Goal: Complete application form: Complete application form

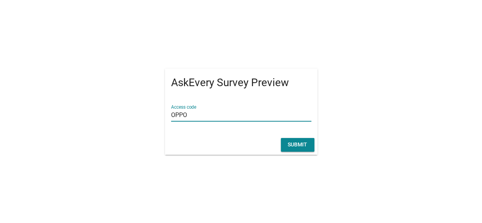
type input "OPPO"
click at [292, 148] on div "Submit" at bounding box center [297, 145] width 21 height 8
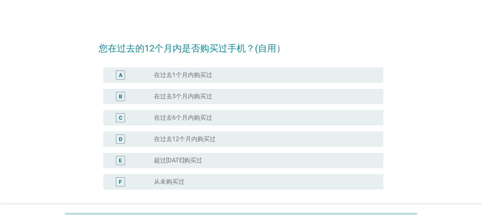
click at [204, 182] on div "radio_button_unchecked 从未购买过" at bounding box center [262, 182] width 217 height 8
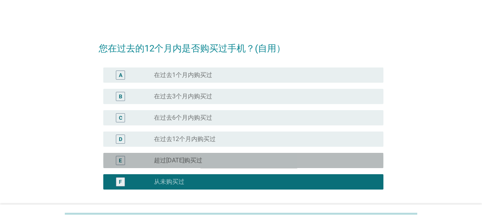
click at [197, 162] on label "超过[DATE]购买过" at bounding box center [178, 161] width 48 height 8
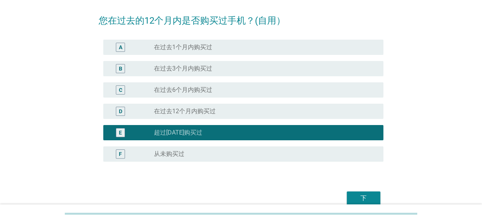
scroll to position [64, 0]
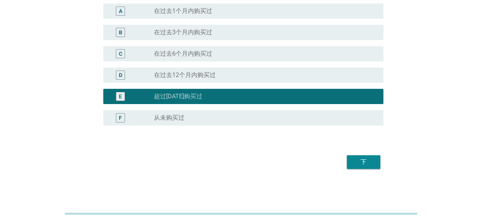
click at [365, 162] on div "下" at bounding box center [363, 162] width 21 height 9
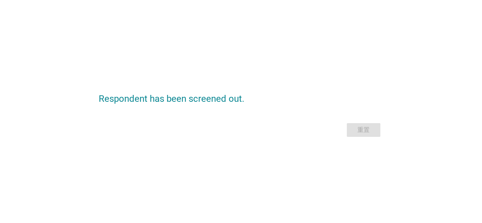
click at [352, 133] on div "重置" at bounding box center [241, 130] width 285 height 18
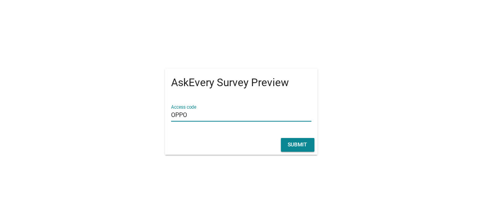
type input "OPPO"
click at [294, 152] on div "Submit" at bounding box center [241, 145] width 153 height 20
click at [296, 147] on div "Submit" at bounding box center [297, 145] width 21 height 8
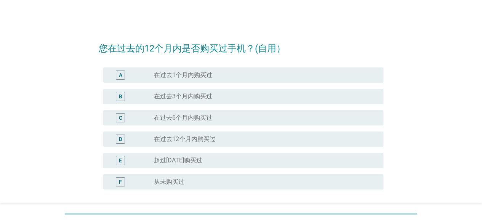
click at [203, 161] on label "超过[DATE]购买过" at bounding box center [178, 161] width 48 height 8
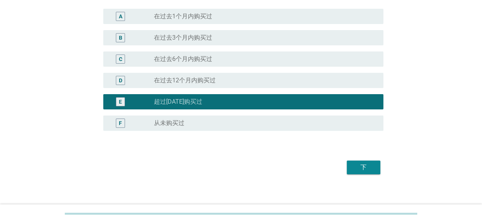
scroll to position [64, 0]
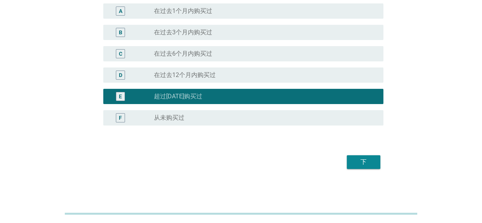
click at [374, 159] on div "下" at bounding box center [363, 162] width 21 height 9
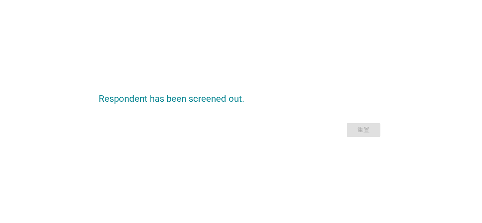
scroll to position [0, 0]
click at [365, 127] on div "重置" at bounding box center [241, 130] width 285 height 18
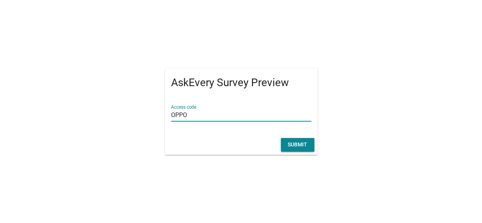
type input "OPPO"
click at [297, 145] on div "Submit" at bounding box center [297, 145] width 21 height 8
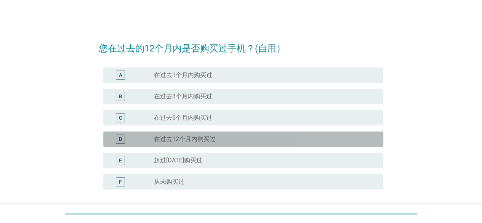
click at [143, 137] on div "D" at bounding box center [131, 139] width 45 height 9
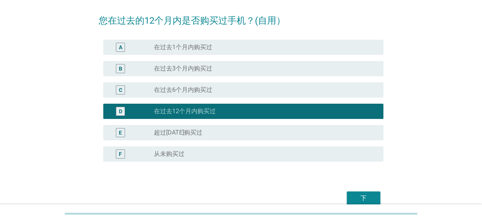
scroll to position [64, 0]
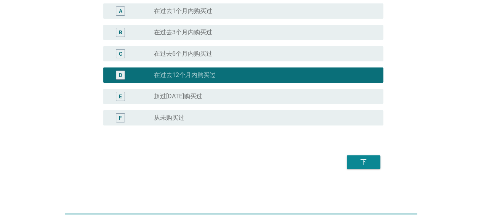
click at [363, 160] on div "下" at bounding box center [363, 162] width 21 height 9
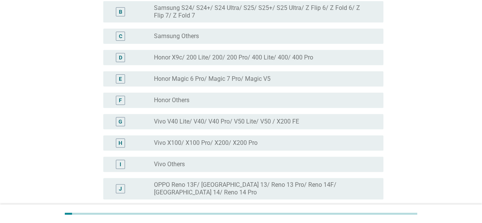
scroll to position [76, 0]
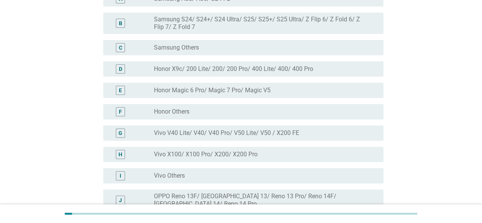
click at [259, 133] on label "Vivo V40 Lite/ V40/ V40 Pro/ V50 Lite/ V50 / X200 FE" at bounding box center [226, 133] width 145 height 8
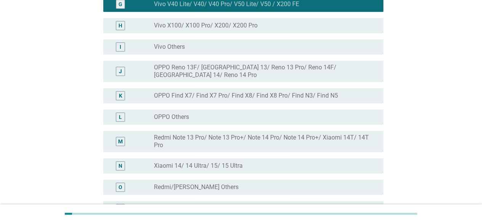
scroll to position [290, 0]
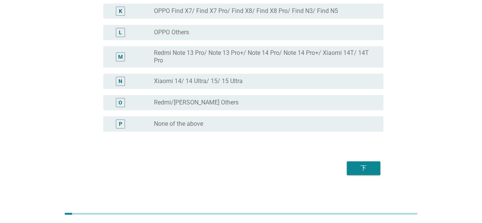
click at [370, 164] on div "下" at bounding box center [363, 168] width 21 height 9
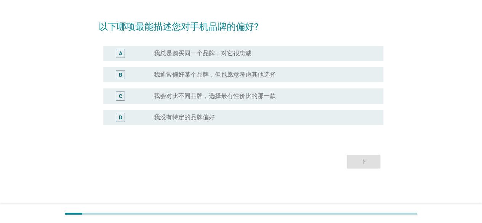
scroll to position [0, 0]
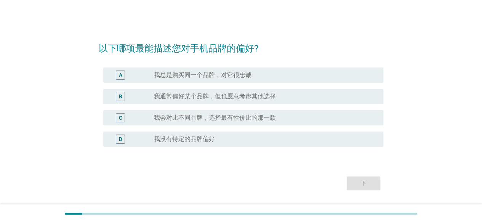
click at [295, 119] on div "radio_button_unchecked 我会对比不同品牌，选择最有性价比的那一款" at bounding box center [262, 118] width 217 height 8
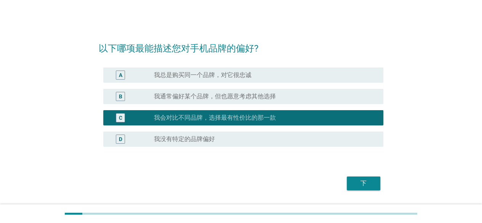
click at [272, 98] on label "我通常偏好某个品牌，但也愿意考虑其他选择" at bounding box center [215, 97] width 122 height 8
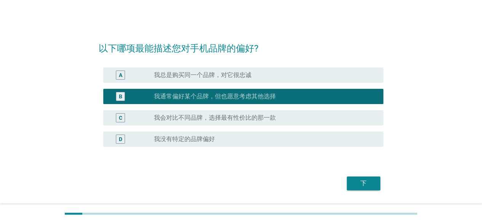
click at [375, 186] on button "下" at bounding box center [364, 184] width 34 height 14
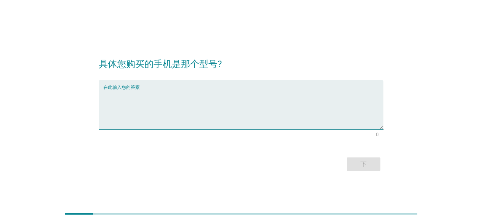
click at [260, 123] on textarea "在此输入您的答案" at bounding box center [243, 109] width 280 height 40
type textarea "Vivo V60 5G"
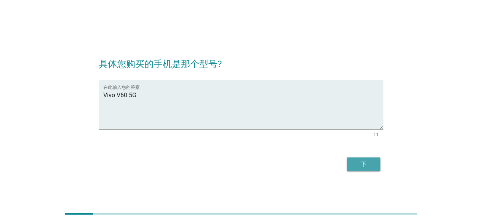
click at [364, 164] on div "下" at bounding box center [363, 164] width 21 height 9
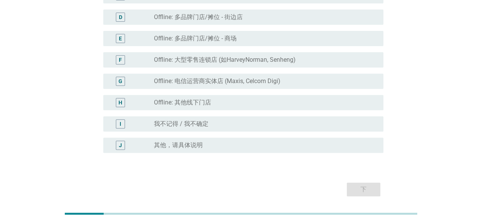
scroll to position [111, 0]
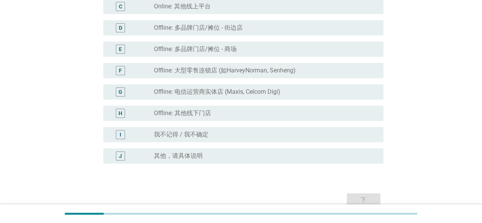
click at [271, 95] on label "Offline: 电信运营商实体店 (Maxis, Celcom Digi)" at bounding box center [217, 92] width 127 height 8
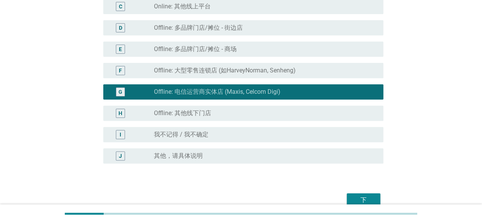
click at [362, 196] on div "下" at bounding box center [363, 200] width 21 height 9
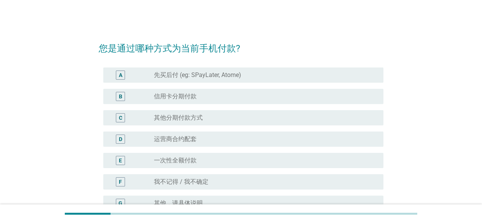
scroll to position [38, 0]
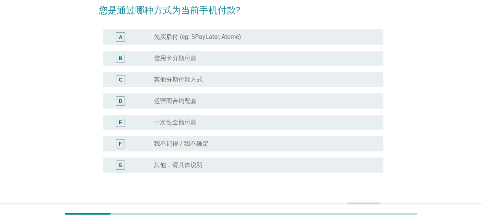
click at [245, 100] on div "radio_button_unchecked 运营商合约配套" at bounding box center [262, 101] width 217 height 8
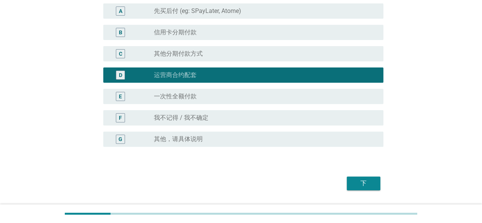
scroll to position [76, 0]
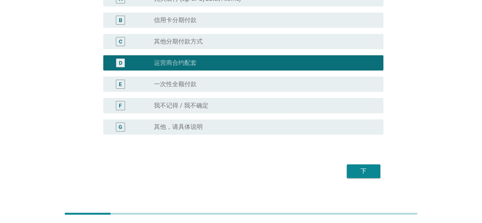
click at [367, 175] on div "下" at bounding box center [363, 171] width 21 height 9
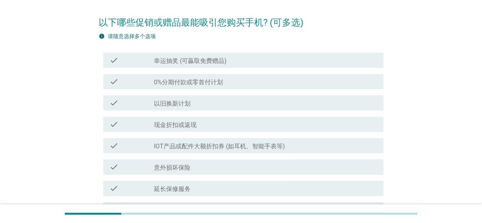
scroll to position [38, 0]
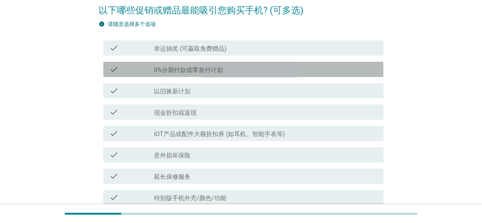
click at [243, 73] on div "check_box_outline_blank 0%分期付款或零首付计划" at bounding box center [265, 69] width 223 height 9
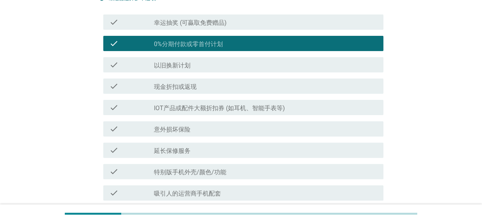
scroll to position [76, 0]
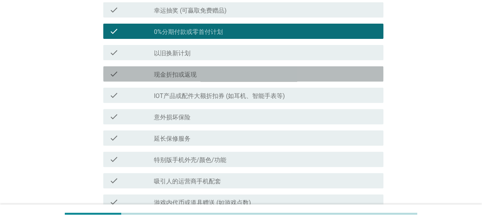
click at [233, 77] on div "check_box_outline_blank 现金折扣或返现" at bounding box center [265, 73] width 223 height 9
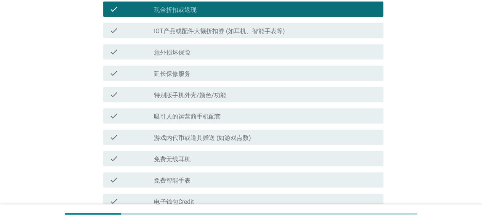
scroll to position [153, 0]
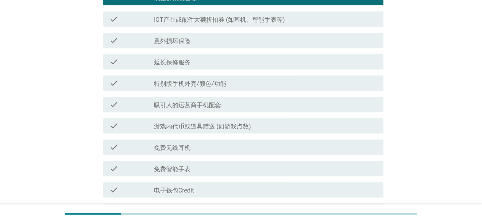
click at [236, 102] on div "check_box_outline_blank 吸引人的运营商手机配套" at bounding box center [265, 104] width 223 height 9
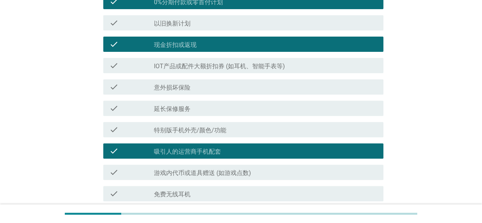
scroll to position [68, 0]
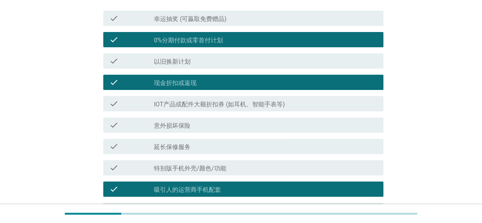
click at [196, 149] on div "check_box_outline_blank 延长保修服务" at bounding box center [265, 146] width 223 height 9
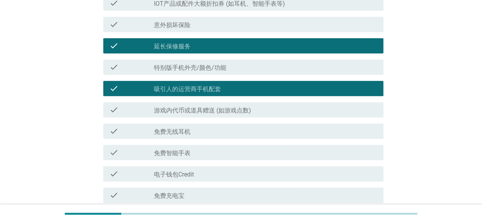
scroll to position [259, 0]
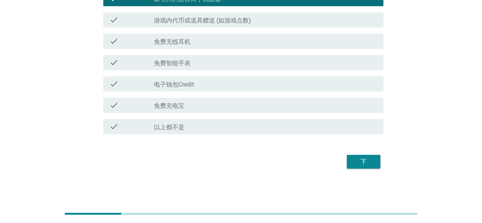
click at [360, 161] on div "下" at bounding box center [363, 161] width 21 height 9
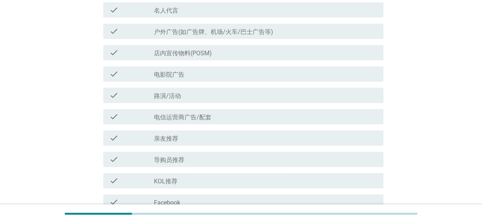
scroll to position [153, 0]
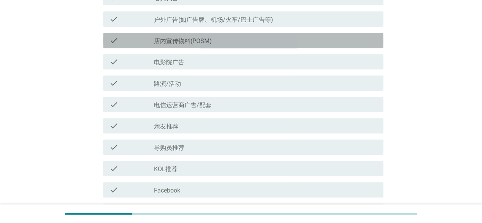
click at [212, 47] on div "check check_box_outline_blank 店内宣传物料(POSM)" at bounding box center [243, 40] width 280 height 15
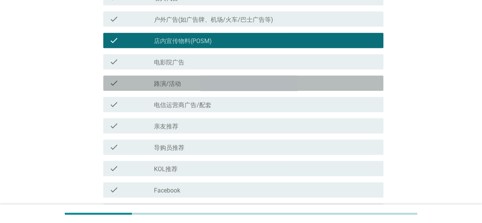
click at [199, 86] on div "check_box_outline_blank 路演/活动" at bounding box center [265, 83] width 223 height 9
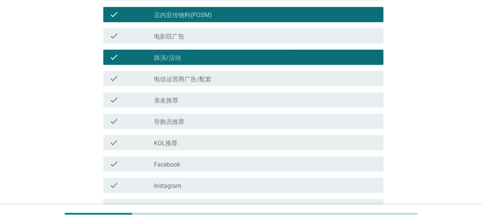
scroll to position [191, 0]
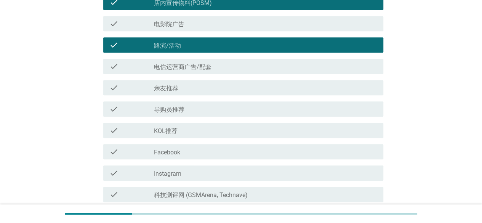
click at [206, 71] on div "check check_box_outline_blank 电信运营商广告/配套" at bounding box center [243, 66] width 280 height 15
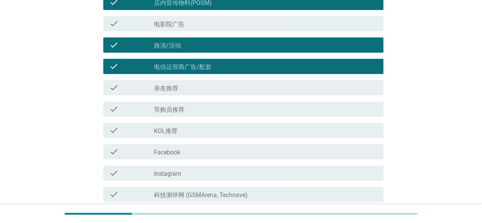
scroll to position [267, 0]
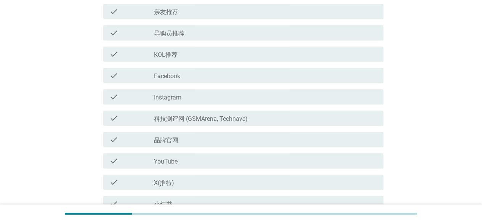
click at [190, 76] on div "check_box_outline_blank Facebook" at bounding box center [265, 75] width 223 height 9
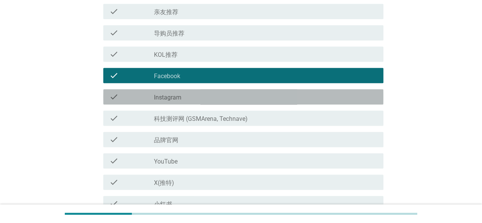
click at [197, 93] on div "check_box_outline_blank Instagram" at bounding box center [265, 96] width 223 height 9
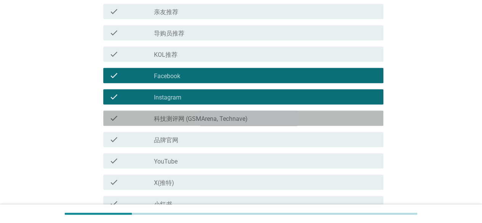
click at [217, 116] on label "科技测评网 (GSMArena, Technave)" at bounding box center [201, 119] width 94 height 8
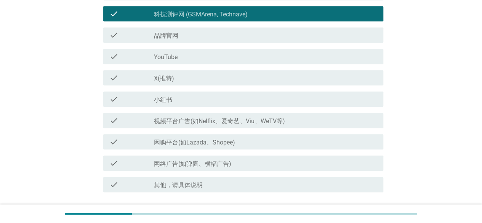
scroll to position [381, 0]
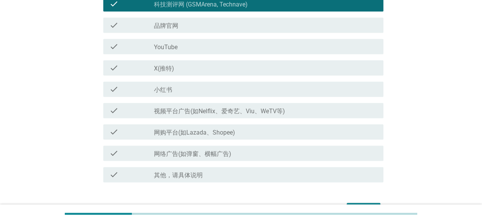
click at [202, 49] on div "check_box_outline_blank YouTube" at bounding box center [265, 46] width 223 height 9
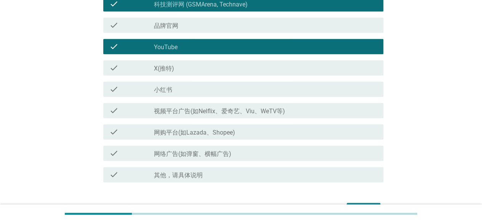
click at [206, 94] on div "check check_box_outline_blank 小红书" at bounding box center [243, 89] width 280 height 15
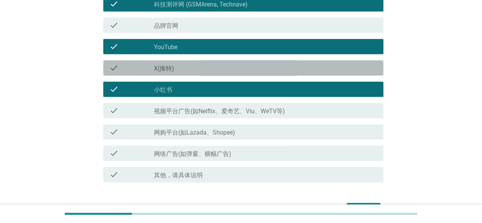
click at [211, 72] on div "check check_box_outline_blank X(推特)" at bounding box center [243, 67] width 280 height 15
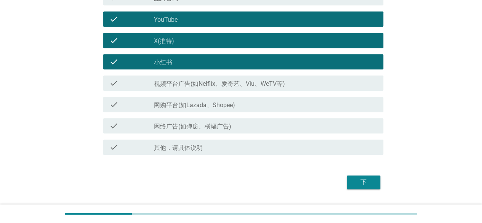
scroll to position [419, 0]
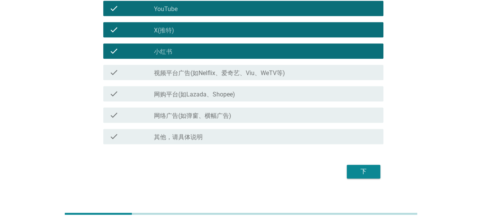
click at [260, 96] on div "check_box_outline_blank 网购平台(如Lazada、Shopee)" at bounding box center [265, 93] width 223 height 9
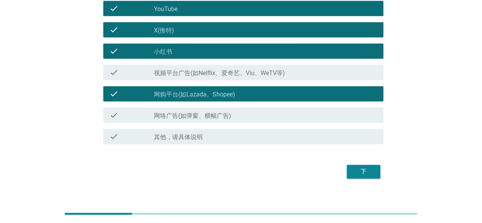
click at [383, 172] on div "下" at bounding box center [241, 171] width 285 height 18
click at [371, 170] on div "下" at bounding box center [363, 171] width 21 height 9
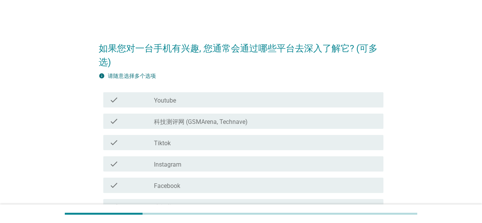
scroll to position [38, 0]
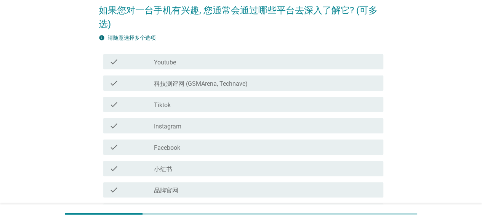
click at [228, 63] on div "check_box_outline_blank Youtube" at bounding box center [265, 61] width 223 height 9
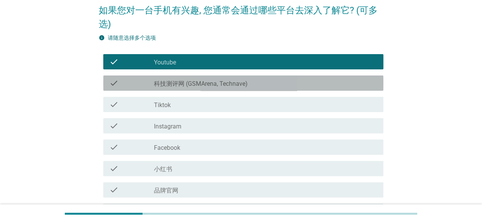
click at [233, 84] on label "科技测评网 (GSMArena, Technave)" at bounding box center [201, 84] width 94 height 8
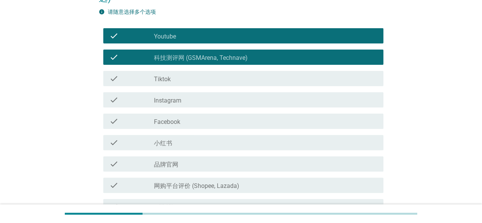
scroll to position [76, 0]
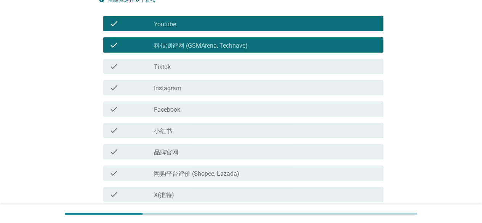
click at [200, 129] on div "check_box_outline_blank 小红书" at bounding box center [265, 130] width 223 height 9
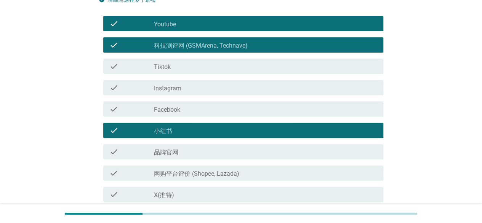
click at [239, 115] on div "check check_box_outline_blank Facebook" at bounding box center [243, 108] width 280 height 15
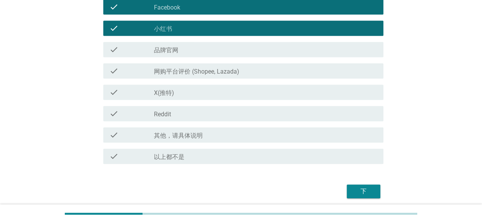
scroll to position [191, 0]
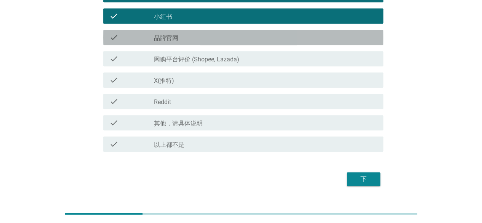
click at [204, 44] on div "check check_box_outline_blank 品牌官网" at bounding box center [243, 37] width 280 height 15
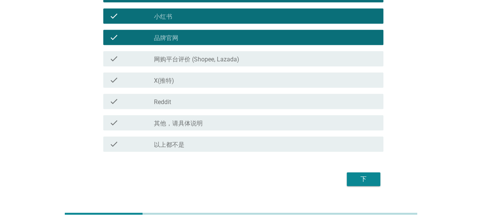
click at [296, 109] on div "check check_box_outline_blank Reddit" at bounding box center [241, 101] width 285 height 21
click at [301, 98] on div "check_box_outline_blank Reddit" at bounding box center [265, 101] width 223 height 9
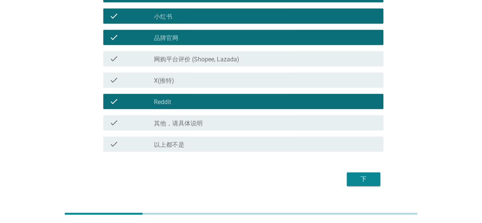
click at [360, 174] on button "下" at bounding box center [364, 179] width 34 height 14
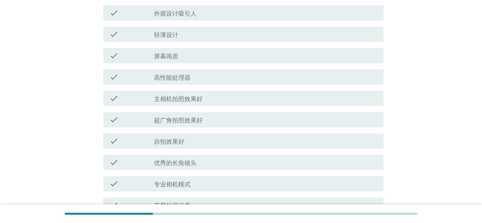
scroll to position [0, 0]
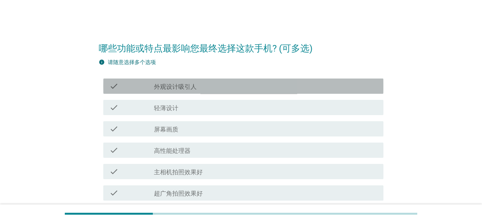
click at [215, 86] on div "check_box_outline_blank 外观设计吸引人" at bounding box center [265, 86] width 223 height 9
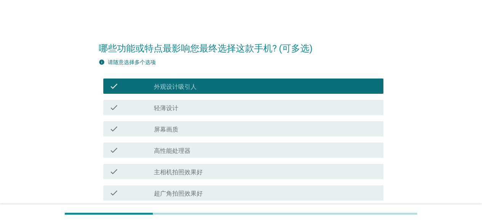
click at [214, 110] on div "check_box_outline_blank 轻薄设计" at bounding box center [265, 107] width 223 height 9
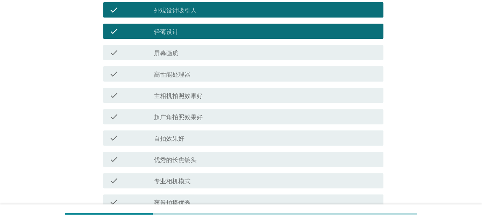
click at [202, 58] on div "check check_box_outline_blank 屏幕画质" at bounding box center [243, 52] width 280 height 15
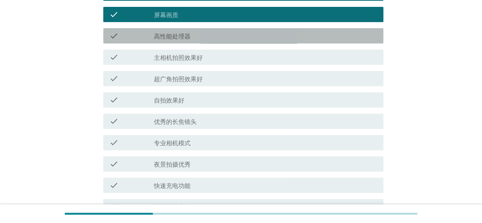
click at [208, 40] on div "check_box_outline_blank 高性能处理器" at bounding box center [265, 35] width 223 height 9
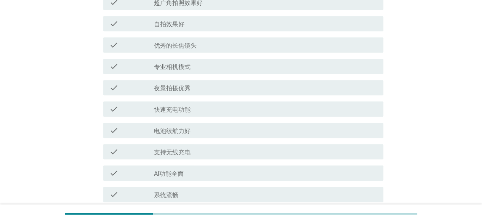
scroll to position [229, 0]
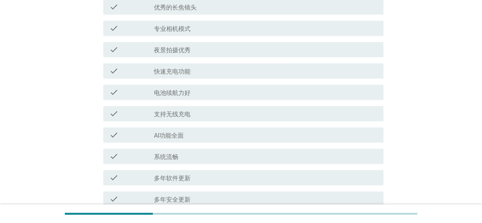
drag, startPoint x: 188, startPoint y: 96, endPoint x: 192, endPoint y: 98, distance: 5.0
click at [188, 96] on label "电池续航力好" at bounding box center [172, 93] width 37 height 8
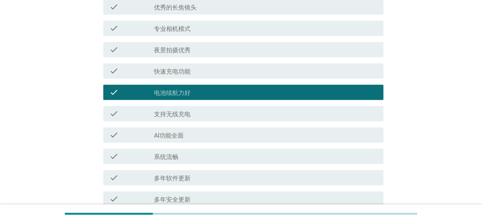
scroll to position [267, 0]
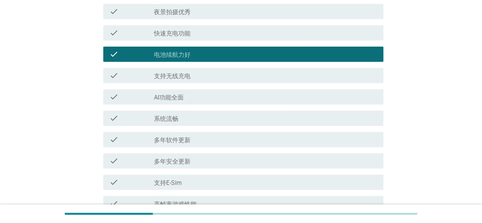
click at [185, 32] on label "快速充电功能" at bounding box center [172, 34] width 37 height 8
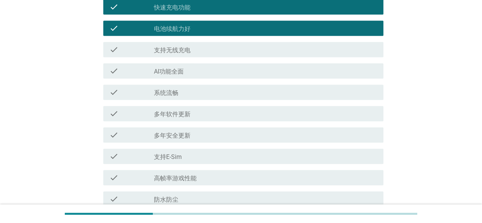
scroll to position [305, 0]
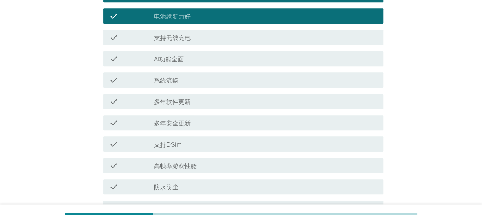
click at [199, 84] on div "check_box_outline_blank 系统流畅" at bounding box center [265, 80] width 223 height 9
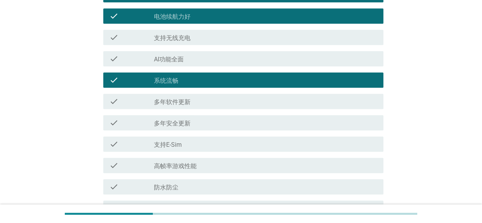
scroll to position [343, 0]
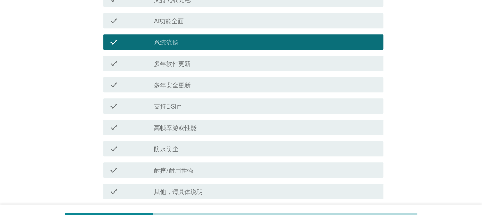
click at [199, 70] on div "check check_box_outline_blank 多年软件更新" at bounding box center [243, 63] width 280 height 15
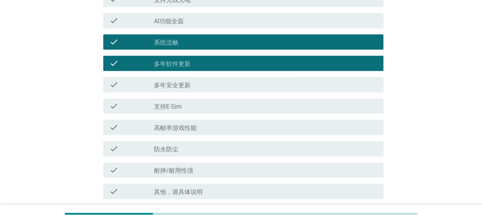
click at [203, 84] on div "check_box_outline_blank 多年安全更新" at bounding box center [265, 84] width 223 height 9
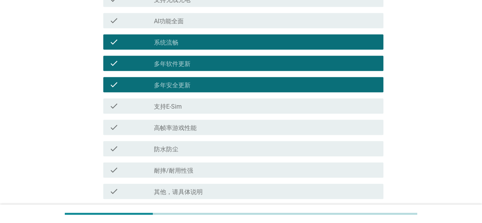
scroll to position [381, 0]
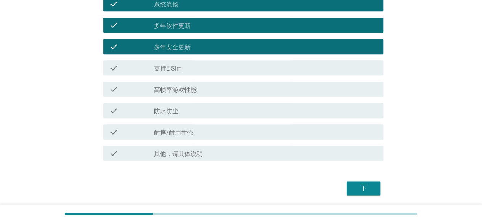
click at [200, 92] on div "check_box_outline_blank 高帧率游戏性能" at bounding box center [265, 89] width 223 height 9
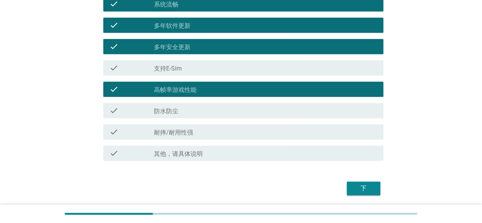
click at [218, 135] on div "check_box_outline_blank 耐摔/耐用性强" at bounding box center [265, 131] width 223 height 9
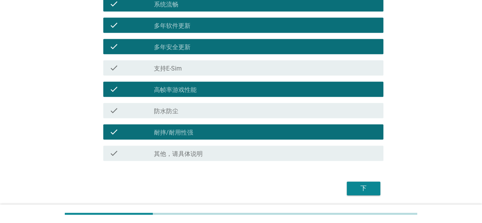
click at [303, 109] on div "check_box_outline_blank 防水防尘" at bounding box center [265, 110] width 223 height 9
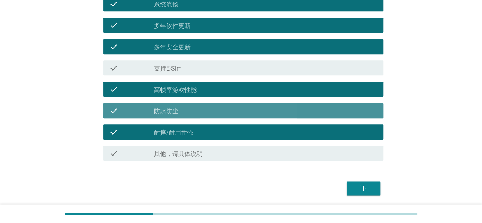
click at [316, 113] on div "check_box_outline_blank 防水防尘" at bounding box center [265, 110] width 223 height 9
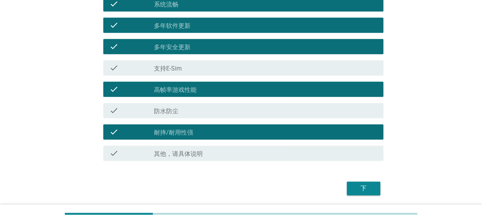
click at [363, 185] on div "下" at bounding box center [363, 188] width 21 height 9
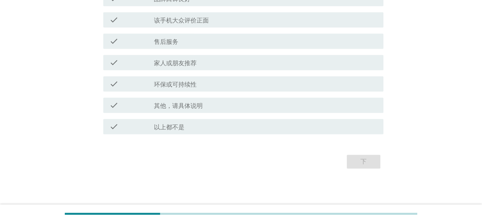
scroll to position [0, 0]
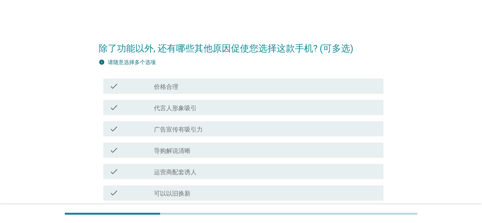
click at [233, 88] on div "check_box_outline_blank 价格合理" at bounding box center [265, 86] width 223 height 9
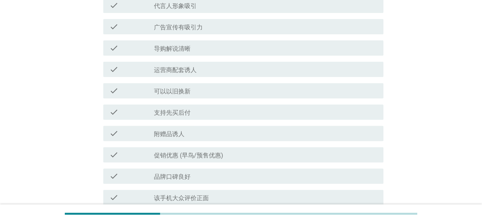
scroll to position [114, 0]
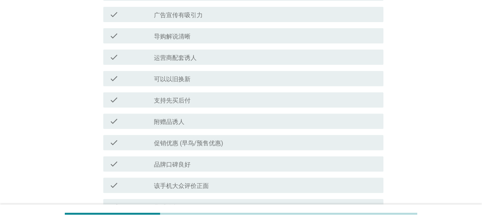
click at [214, 58] on div "check_box_outline_blank 运营商配套诱人" at bounding box center [265, 57] width 223 height 9
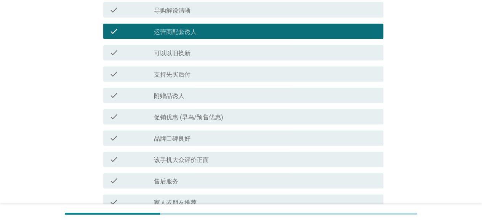
scroll to position [153, 0]
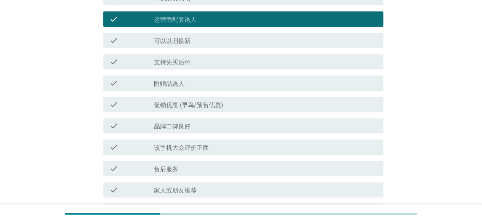
click at [202, 106] on label "促销优惠 (早鸟/预售优惠)" at bounding box center [188, 105] width 69 height 8
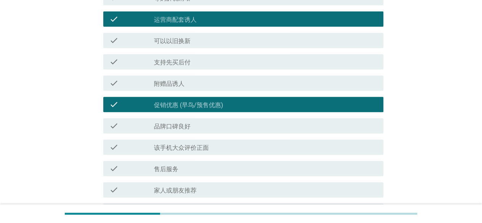
scroll to position [191, 0]
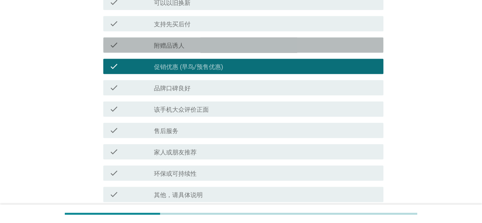
click at [207, 47] on div "check_box_outline_blank 附赠品诱人" at bounding box center [265, 44] width 223 height 9
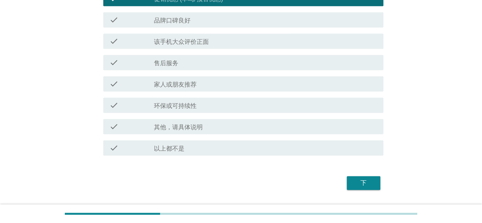
scroll to position [280, 0]
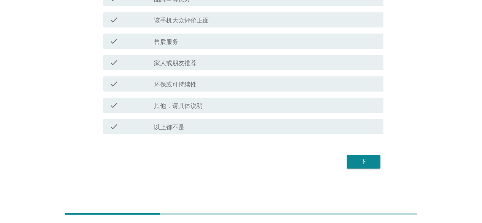
click at [359, 156] on button "下" at bounding box center [364, 162] width 34 height 14
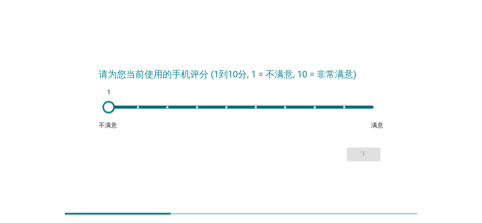
click at [257, 108] on div "1" at bounding box center [241, 107] width 265 height 3
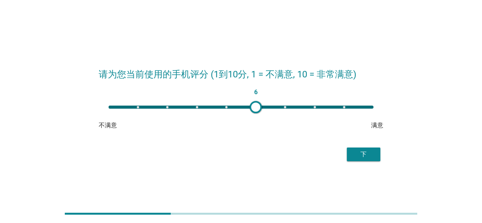
click at [288, 106] on div "6" at bounding box center [241, 107] width 265 height 3
click at [259, 106] on div "7" at bounding box center [241, 107] width 265 height 3
type input "6"
click at [357, 151] on div "下" at bounding box center [363, 154] width 21 height 9
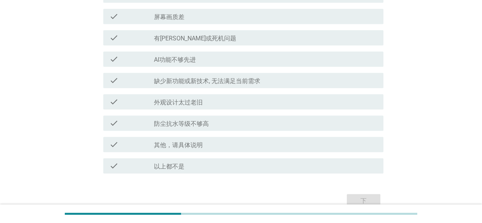
scroll to position [323, 0]
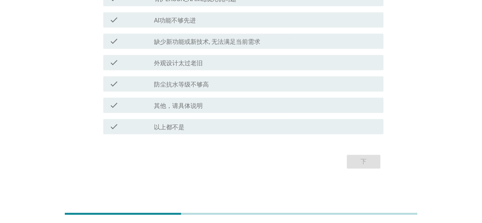
click at [207, 106] on div "check_box_outline_blank 其他，请具体说明" at bounding box center [265, 105] width 223 height 9
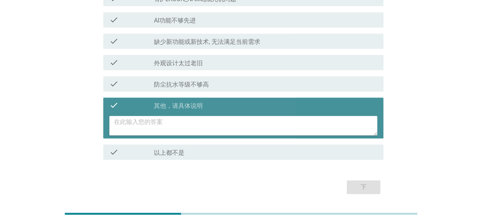
drag, startPoint x: 212, startPoint y: 125, endPoint x: 216, endPoint y: 124, distance: 3.8
click at [214, 125] on textarea at bounding box center [246, 125] width 264 height 19
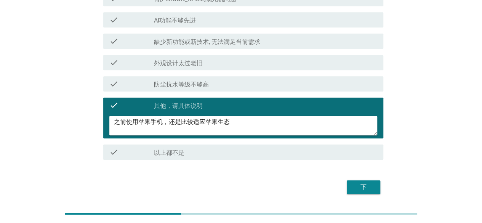
type textarea "之前使用苹果手机，还是比较适应苹果生态"
click at [358, 184] on div "下" at bounding box center [363, 187] width 21 height 9
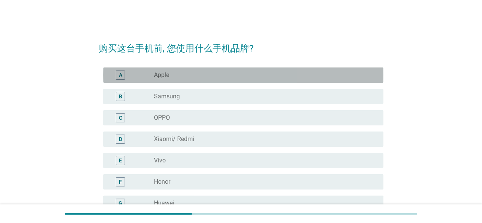
click at [211, 79] on div "radio_button_unchecked Apple" at bounding box center [262, 75] width 217 height 8
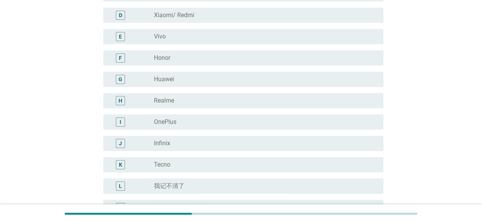
scroll to position [214, 0]
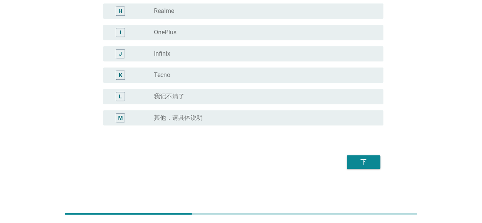
click at [368, 161] on div "下" at bounding box center [363, 162] width 21 height 9
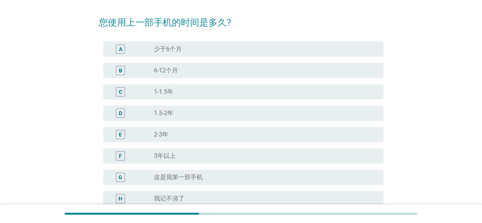
scroll to position [38, 0]
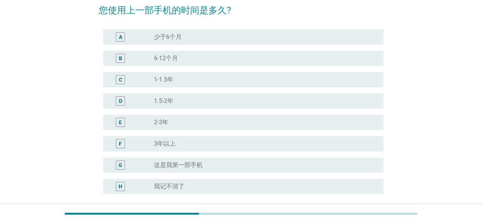
click at [194, 128] on div "E radio_button_unchecked 2-3年" at bounding box center [243, 122] width 280 height 15
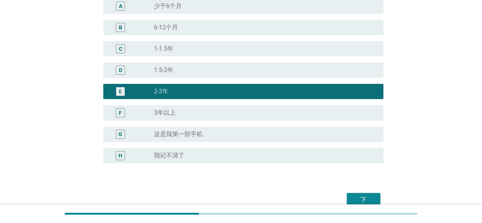
scroll to position [107, 0]
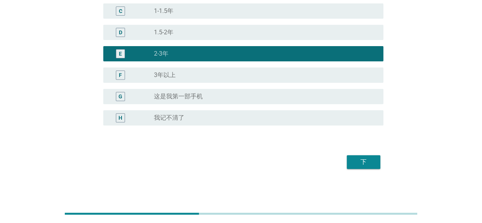
click at [360, 164] on div "下" at bounding box center [363, 162] width 21 height 9
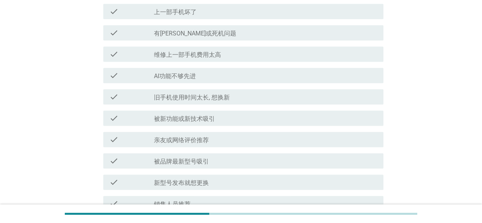
scroll to position [305, 0]
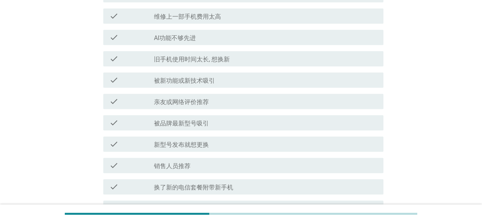
click at [218, 61] on label "旧手机使用时间太长, 想换新" at bounding box center [192, 60] width 76 height 8
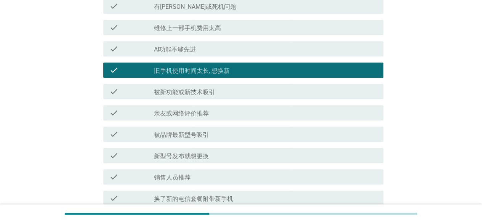
click at [184, 92] on label "被新功能或新技术吸引" at bounding box center [184, 92] width 61 height 8
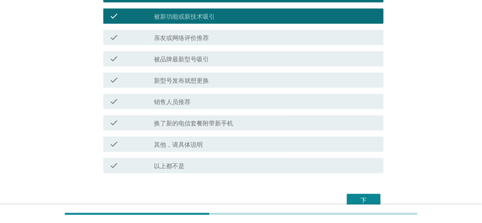
scroll to position [408, 0]
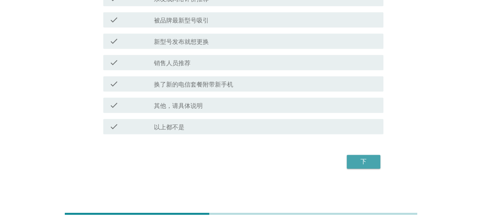
click at [349, 159] on button "下" at bounding box center [364, 162] width 34 height 14
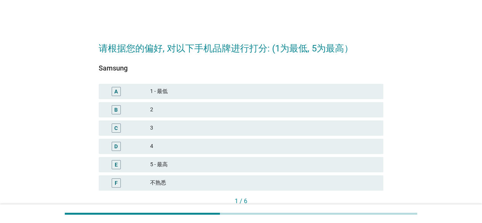
click at [193, 149] on div "4" at bounding box center [263, 146] width 227 height 9
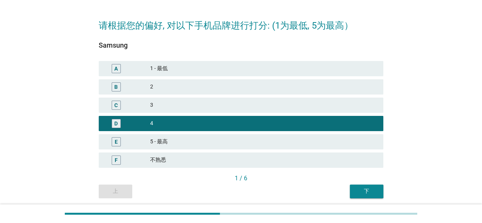
scroll to position [50, 0]
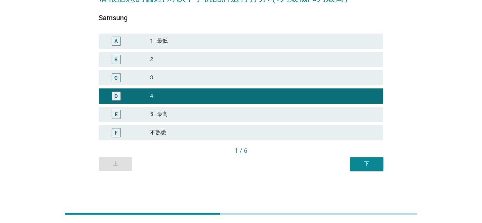
click at [355, 165] on button "下" at bounding box center [367, 164] width 34 height 14
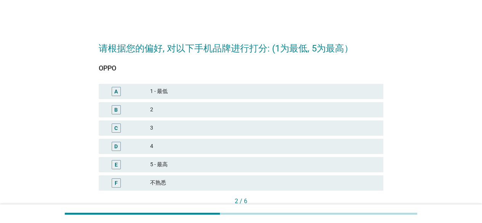
click at [186, 128] on div "3" at bounding box center [263, 128] width 227 height 9
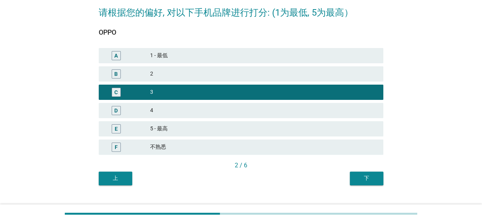
scroll to position [50, 0]
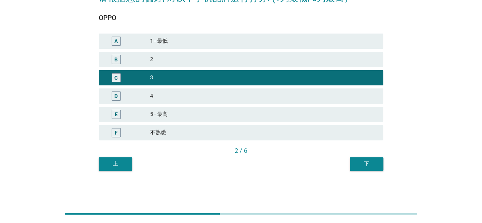
click at [369, 166] on div "下" at bounding box center [366, 164] width 21 height 8
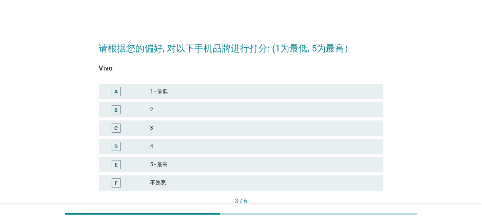
click at [198, 131] on div "3" at bounding box center [263, 128] width 227 height 9
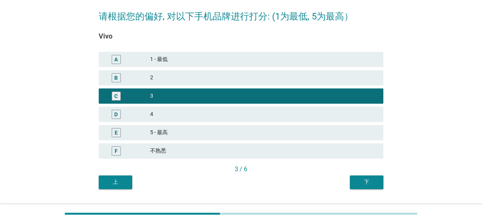
scroll to position [50, 0]
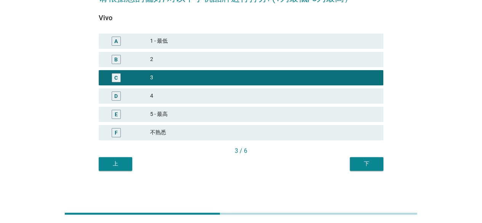
click at [369, 165] on div "下" at bounding box center [366, 164] width 21 height 8
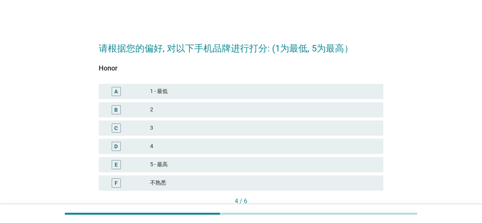
click at [167, 142] on div "4" at bounding box center [263, 146] width 227 height 9
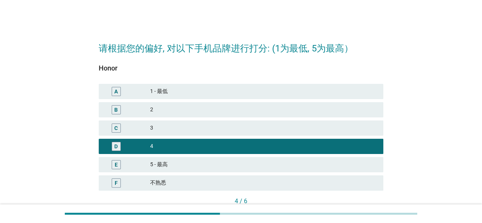
click at [265, 125] on div "3" at bounding box center [263, 128] width 227 height 9
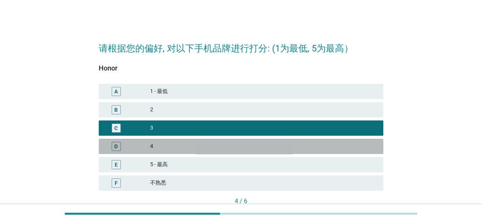
click at [256, 139] on div "D 4" at bounding box center [241, 146] width 285 height 15
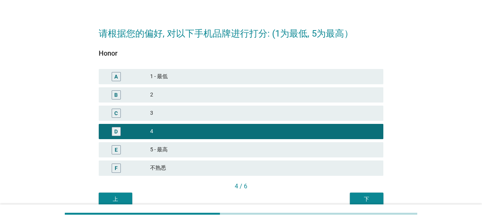
scroll to position [38, 0]
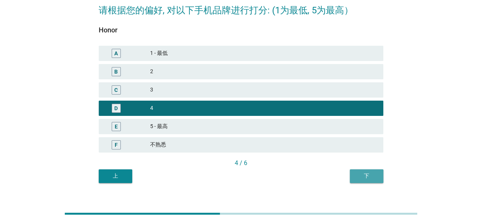
click at [365, 177] on div "下" at bounding box center [366, 176] width 21 height 8
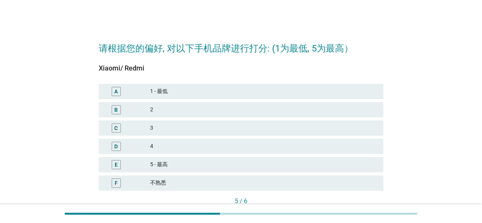
click at [166, 108] on div "2" at bounding box center [263, 109] width 227 height 9
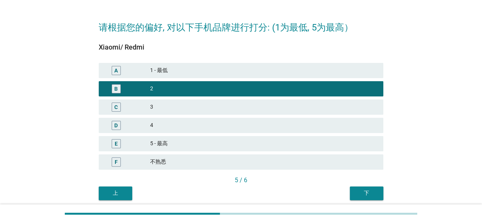
scroll to position [50, 0]
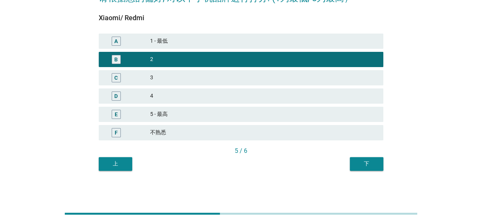
click at [372, 163] on div "下" at bounding box center [366, 164] width 21 height 8
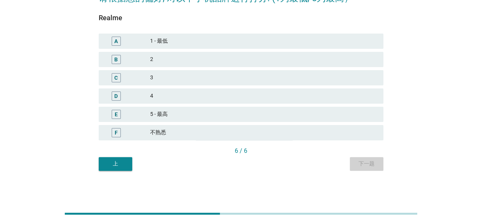
scroll to position [0, 0]
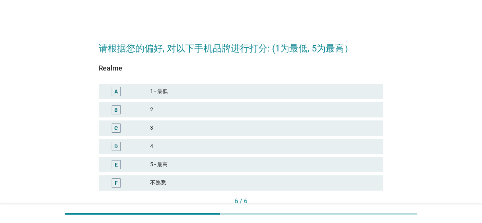
click at [205, 90] on div "1 - 最低" at bounding box center [263, 91] width 227 height 9
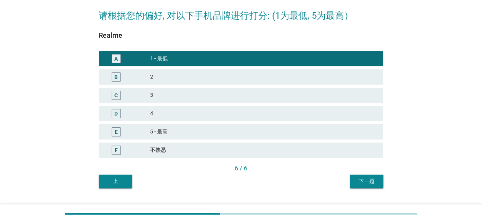
scroll to position [50, 0]
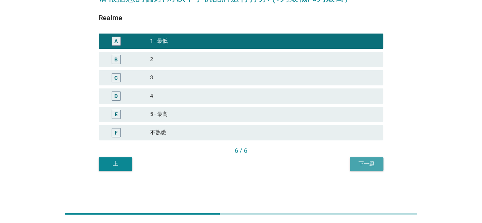
click at [375, 163] on div "下一题" at bounding box center [366, 164] width 21 height 8
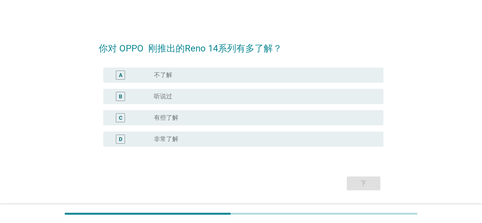
click at [199, 98] on div "radio_button_unchecked 听说过" at bounding box center [262, 97] width 217 height 8
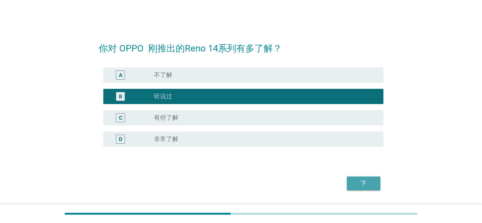
click at [374, 186] on button "下" at bounding box center [364, 184] width 34 height 14
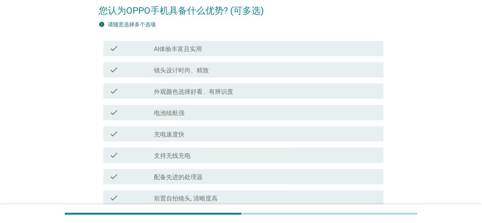
scroll to position [38, 0]
click at [237, 90] on div "check_box_outline_blank 外观颜色选择好看、有辨识度" at bounding box center [265, 90] width 223 height 9
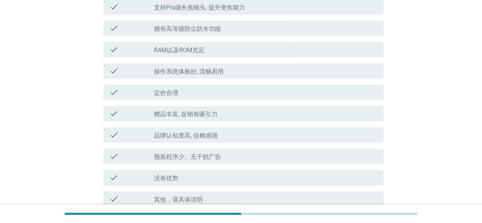
scroll to position [305, 0]
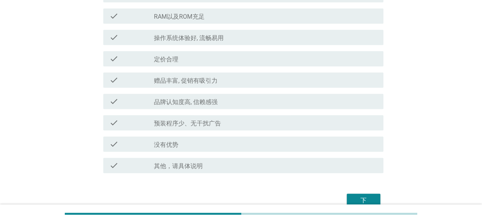
click at [236, 101] on div "check_box_outline_blank 品牌认知度高, 信赖感强" at bounding box center [265, 101] width 223 height 9
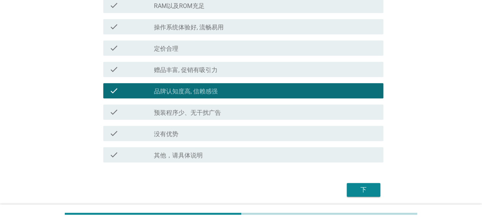
scroll to position [344, 0]
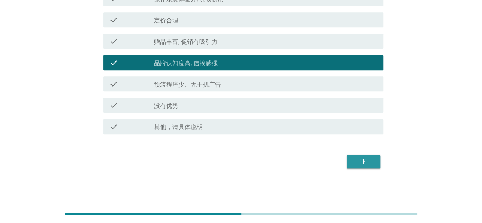
click at [378, 162] on button "下" at bounding box center [364, 162] width 34 height 14
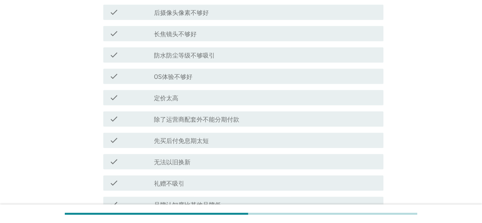
scroll to position [408, 0]
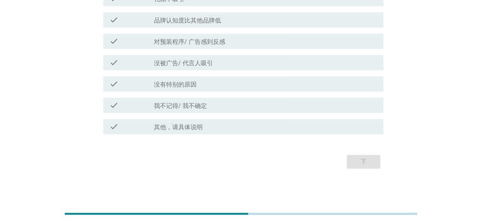
click at [204, 82] on div "check_box_outline_blank 没有特别的原因" at bounding box center [265, 83] width 223 height 9
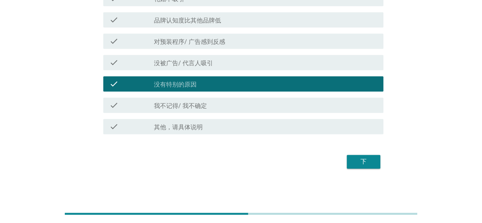
click at [239, 103] on div "check_box_outline_blank 我不记得/ 我不确定" at bounding box center [265, 105] width 223 height 9
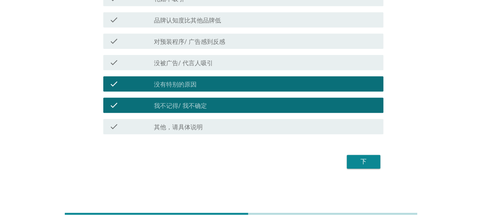
click at [367, 159] on div "下" at bounding box center [363, 161] width 21 height 9
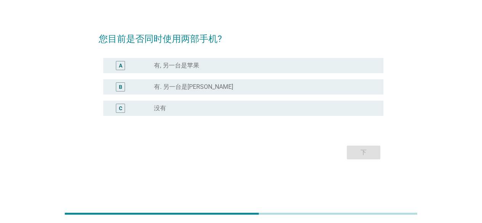
scroll to position [0, 0]
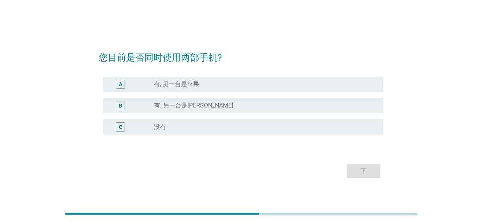
click at [174, 131] on div "radio_button_unchecked 没有" at bounding box center [265, 126] width 223 height 9
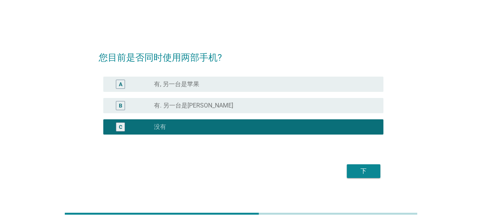
click at [366, 173] on div "下" at bounding box center [363, 171] width 21 height 9
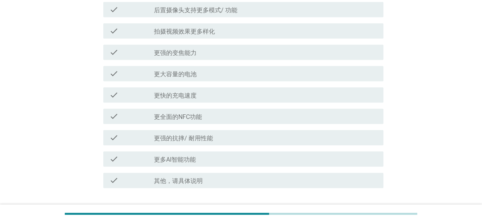
scroll to position [419, 0]
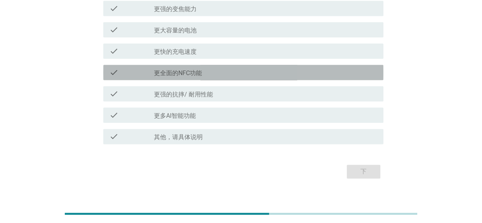
click at [225, 75] on div "check_box_outline_blank 更全面的NFC功能" at bounding box center [265, 72] width 223 height 9
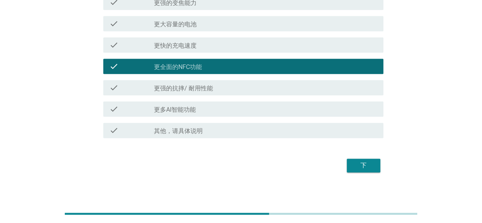
scroll to position [429, 0]
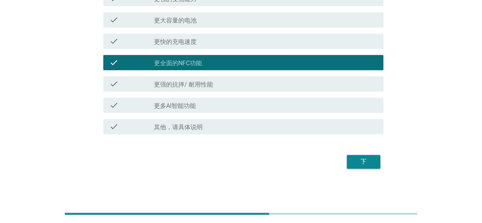
click at [225, 87] on div "check_box_outline_blank 更强的抗摔/ 耐用性能" at bounding box center [265, 83] width 223 height 9
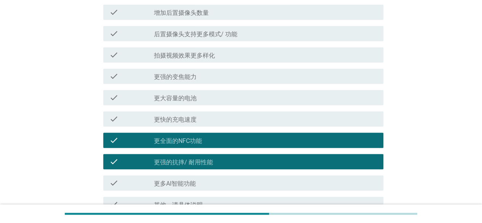
scroll to position [353, 0]
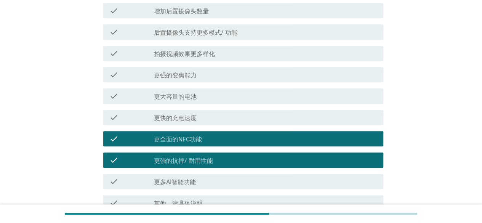
click at [205, 117] on div "check_box_outline_blank 更快的充电速度" at bounding box center [265, 117] width 223 height 9
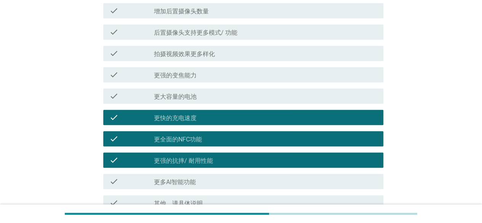
click at [214, 97] on div "check_box_outline_blank 更大容量的电池" at bounding box center [265, 96] width 223 height 9
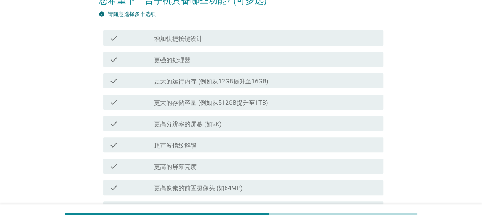
scroll to position [10, 0]
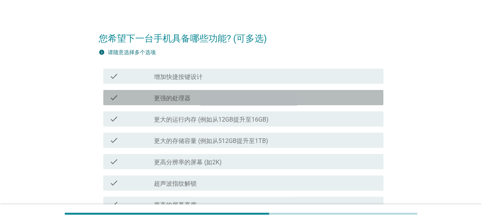
click at [217, 96] on div "check_box_outline_blank 更强的处理器" at bounding box center [265, 97] width 223 height 9
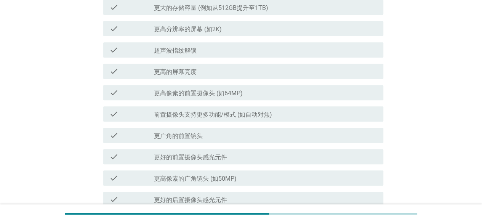
scroll to position [429, 0]
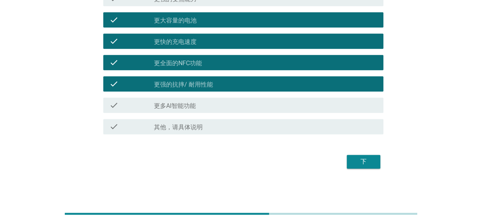
click at [359, 164] on div "下" at bounding box center [363, 161] width 21 height 9
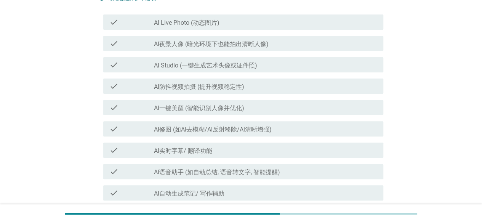
scroll to position [76, 0]
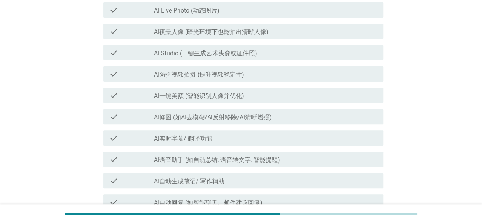
click at [264, 54] on div "check_box_outline_blank Al Studio (一键生成艺术头像或证件照)" at bounding box center [265, 52] width 223 height 9
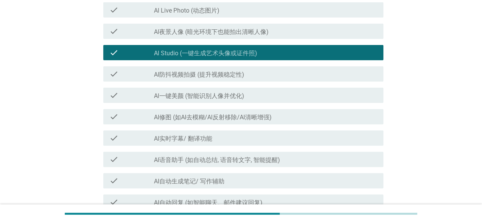
click at [266, 77] on div "check_box_outline_blank AI防抖视频拍摄 (提升视频稳定性)" at bounding box center [265, 73] width 223 height 9
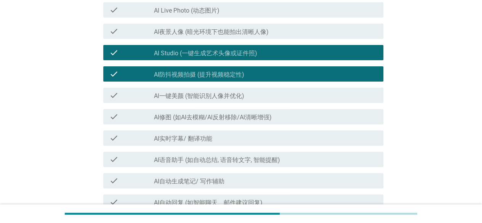
click at [266, 97] on div "check_box_outline_blank Al一键美颜 (智能识别人像并优化)" at bounding box center [265, 95] width 223 height 9
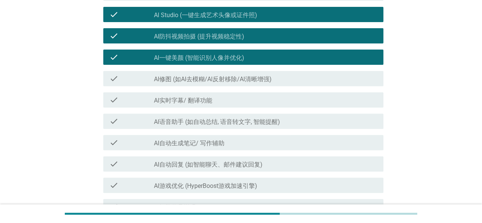
click at [282, 80] on div "check_box_outline_blank AI修图 (如AI去模糊/Al反射移除/Al清晰增强)" at bounding box center [265, 78] width 223 height 9
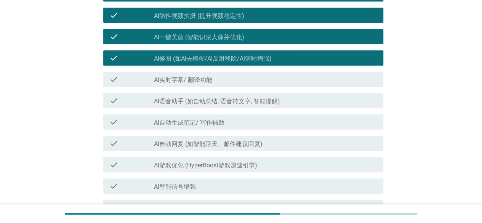
scroll to position [153, 0]
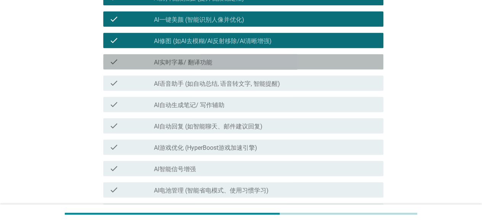
click at [268, 64] on div "check_box_outline_blank Al实时字幕/ 翻译功能" at bounding box center [265, 61] width 223 height 9
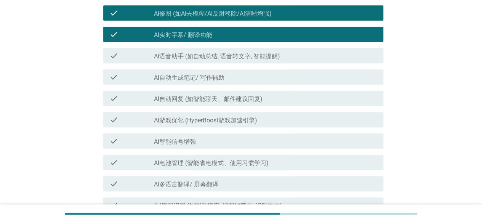
scroll to position [191, 0]
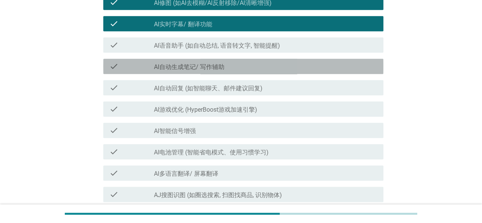
click at [280, 67] on div "check_box_outline_blank AI自动生成笔记/ 写作辅助" at bounding box center [265, 66] width 223 height 9
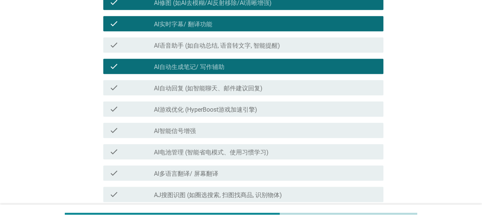
scroll to position [267, 0]
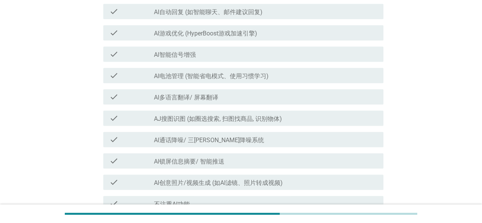
click at [260, 39] on div "check check_box_outline_blank Al游戏优化 (HyperBoost游戏加速引擎)" at bounding box center [243, 32] width 280 height 15
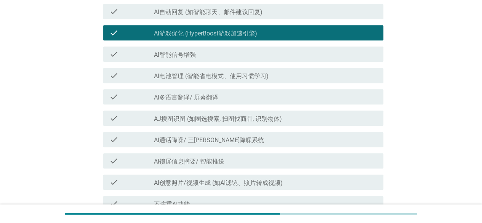
click at [262, 79] on label "Al电池管理 (智能省电模式、使用习惯学习)" at bounding box center [211, 76] width 115 height 8
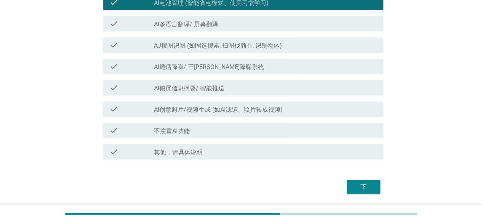
scroll to position [343, 0]
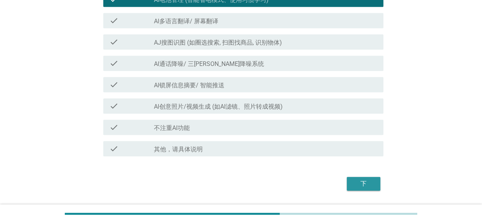
click at [351, 180] on button "下" at bounding box center [364, 184] width 34 height 14
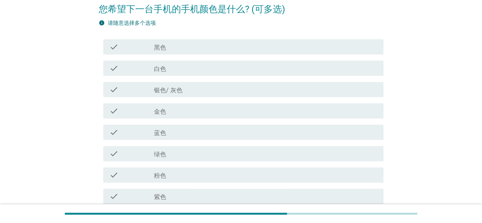
scroll to position [28, 0]
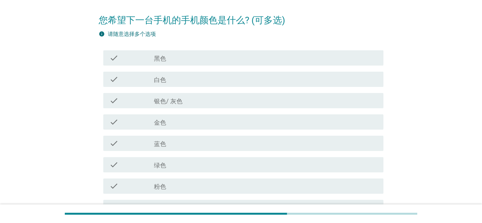
click at [201, 58] on div "check_box_outline_blank 黑色" at bounding box center [265, 57] width 223 height 9
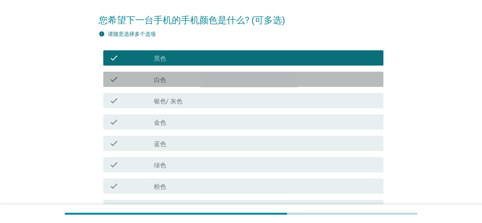
drag, startPoint x: 202, startPoint y: 82, endPoint x: 207, endPoint y: 92, distance: 10.7
click at [203, 81] on div "check_box_outline_blank 白色" at bounding box center [265, 79] width 223 height 9
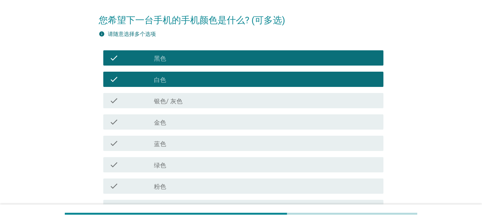
click at [209, 98] on div "check_box_outline_blank 银色/ 灰色" at bounding box center [265, 100] width 223 height 9
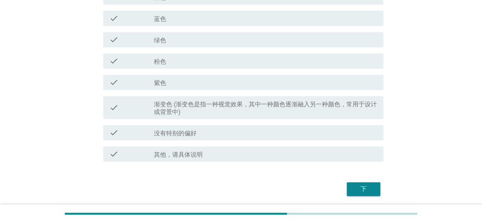
scroll to position [181, 0]
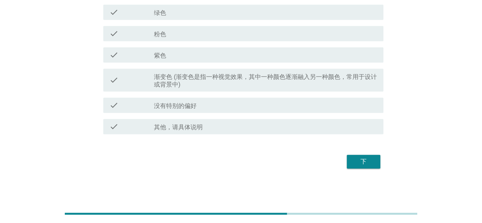
click at [381, 158] on div "下" at bounding box center [241, 162] width 285 height 18
click at [366, 162] on div "下" at bounding box center [363, 161] width 21 height 9
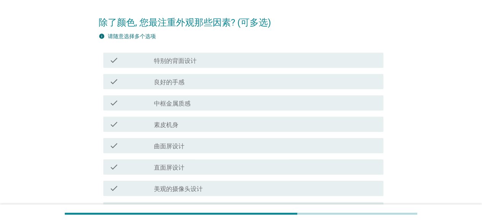
scroll to position [38, 0]
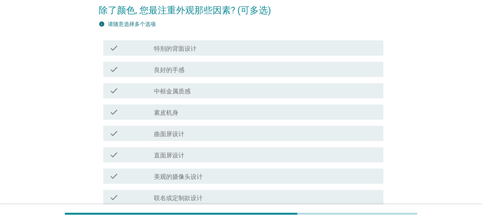
click at [214, 71] on div "check_box_outline_blank 良好的手感" at bounding box center [265, 69] width 223 height 9
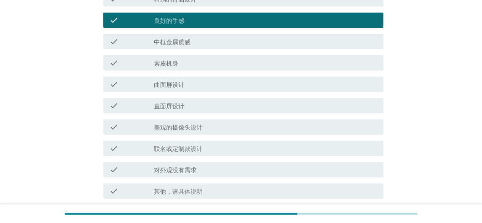
scroll to position [76, 0]
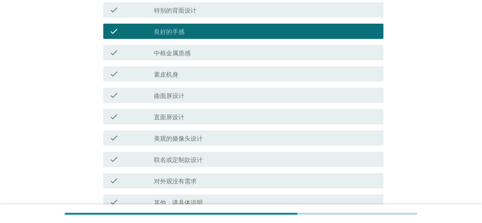
click at [191, 54] on div "check_box_outline_blank 中框金属质感" at bounding box center [265, 52] width 223 height 9
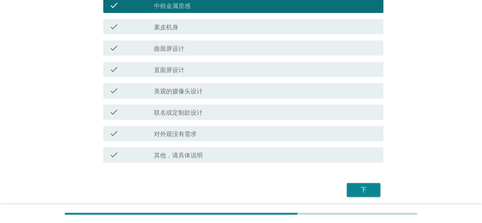
scroll to position [152, 0]
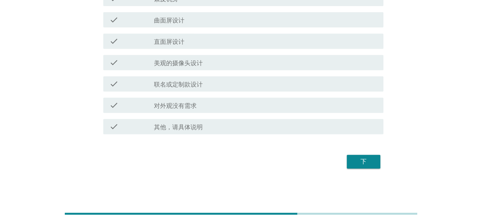
click at [355, 162] on div "下" at bounding box center [363, 161] width 21 height 9
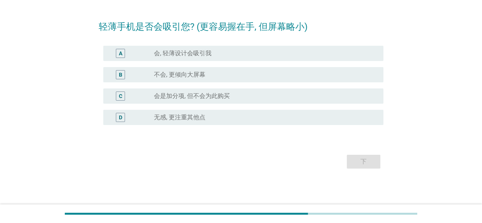
scroll to position [0, 0]
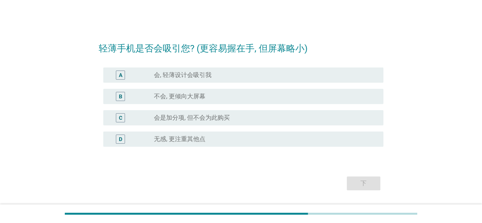
click at [231, 120] on div "radio_button_unchecked 会是加分项, 但不会为此购买" at bounding box center [262, 118] width 217 height 8
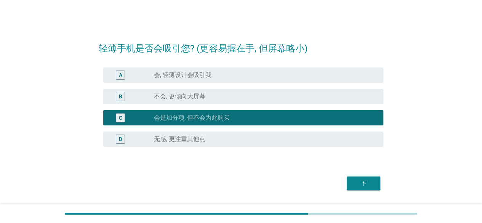
click at [353, 185] on div "下" at bounding box center [363, 183] width 21 height 9
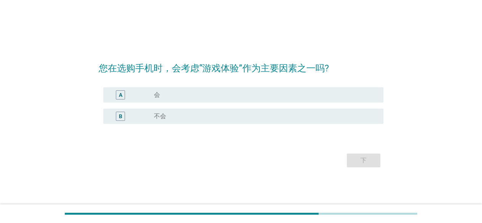
click at [247, 96] on div "radio_button_unchecked 会" at bounding box center [262, 95] width 217 height 8
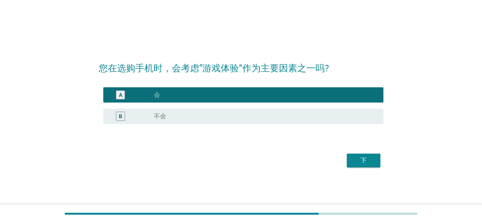
click at [353, 161] on div "下" at bounding box center [363, 160] width 21 height 9
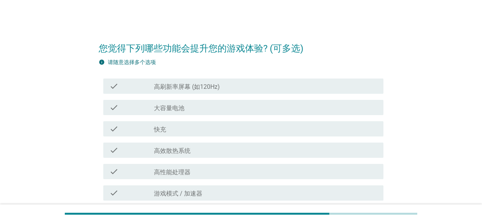
click at [217, 88] on label "高刷新率屏幕 (如120Hz)" at bounding box center [187, 87] width 66 height 8
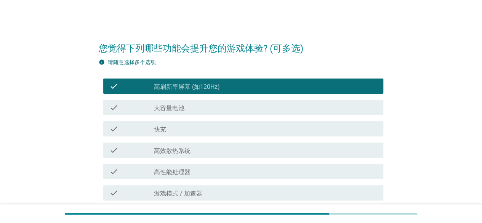
click at [253, 106] on div "check_box_outline_blank 大容量电池" at bounding box center [265, 107] width 223 height 9
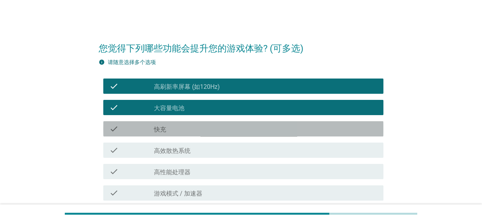
drag, startPoint x: 258, startPoint y: 124, endPoint x: 269, endPoint y: 125, distance: 11.1
click at [258, 124] on div "check_box_outline_blank 快充" at bounding box center [265, 128] width 223 height 9
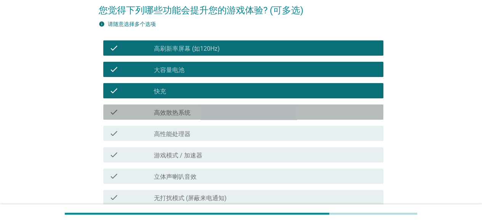
click at [264, 116] on div "check_box_outline_blank 高效散热系统" at bounding box center [265, 112] width 223 height 9
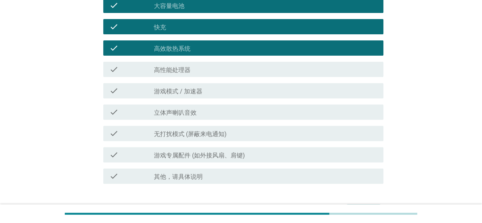
scroll to position [114, 0]
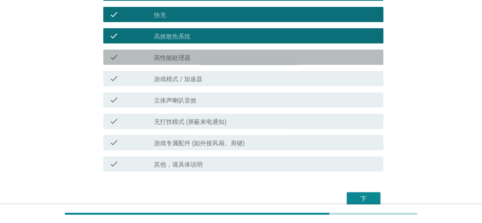
click at [203, 56] on div "check_box_outline_blank 高性能处理器" at bounding box center [265, 57] width 223 height 9
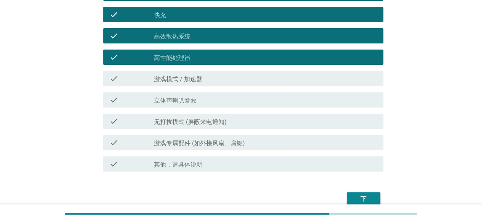
click at [359, 198] on div "下" at bounding box center [363, 198] width 21 height 9
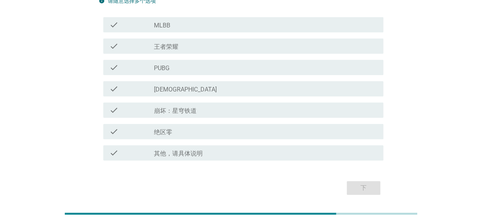
scroll to position [50, 0]
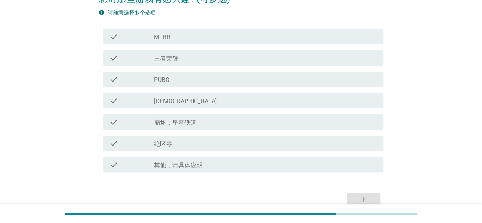
click at [221, 165] on div "check_box 其他，请具体说明" at bounding box center [265, 164] width 223 height 9
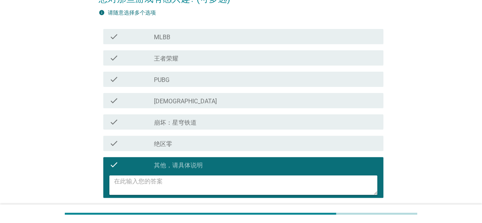
click at [222, 183] on textarea at bounding box center [246, 184] width 264 height 19
click at [415, 122] on div "您对那些游戏有感兴趣? (可多选) info 请随意选择多个选项 check check_box_outline_blank MLBB check check…" at bounding box center [241, 109] width 446 height 262
click at [183, 188] on textarea at bounding box center [246, 184] width 264 height 19
type textarea "R"
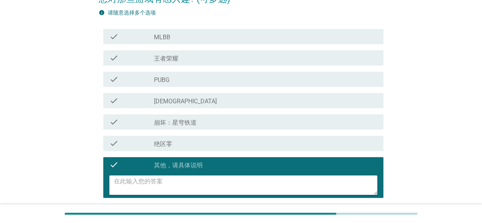
click at [431, 104] on div "您对那些游戏有感兴趣? (可多选) info 请随意选择多个选项 check check_box_outline_blank MLBB check check…" at bounding box center [241, 109] width 446 height 262
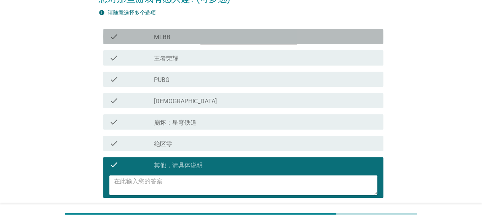
click at [112, 32] on icon "check" at bounding box center [113, 36] width 9 height 9
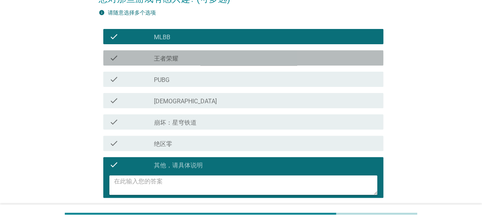
click at [114, 57] on icon "check" at bounding box center [113, 57] width 9 height 9
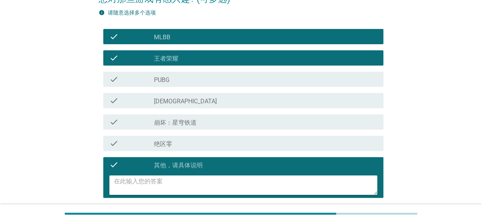
scroll to position [113, 0]
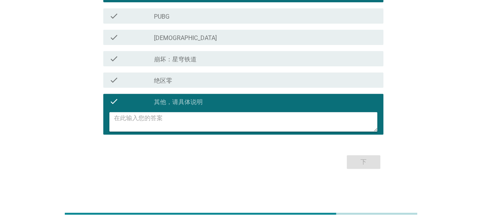
click at [323, 162] on div "下" at bounding box center [241, 162] width 285 height 18
click at [114, 103] on icon "check" at bounding box center [113, 101] width 9 height 9
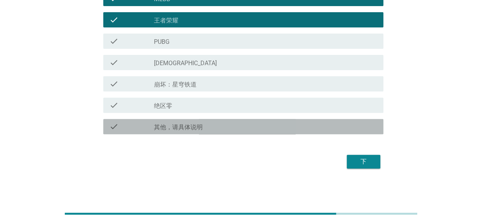
scroll to position [88, 0]
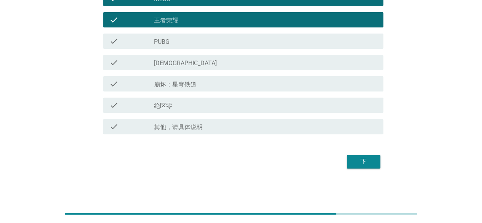
drag, startPoint x: 332, startPoint y: 162, endPoint x: 340, endPoint y: 164, distance: 8.3
click at [334, 163] on div "下" at bounding box center [241, 162] width 285 height 18
click at [358, 164] on div "下" at bounding box center [363, 161] width 21 height 9
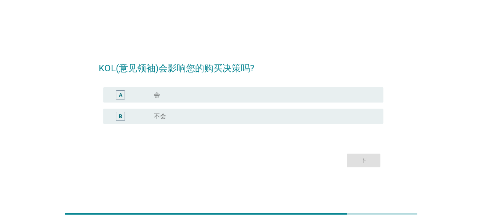
click at [214, 117] on div "radio_button_unchecked 不会" at bounding box center [262, 117] width 217 height 8
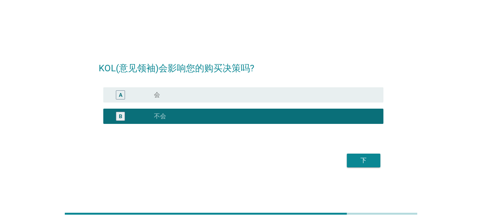
click at [216, 103] on div "A radio_button_unchecked 会" at bounding box center [241, 94] width 285 height 21
click at [218, 98] on div "radio_button_unchecked 会" at bounding box center [262, 95] width 217 height 8
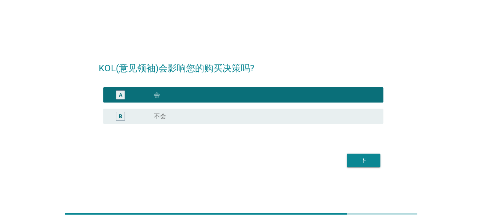
click at [358, 161] on div "下" at bounding box center [363, 160] width 21 height 9
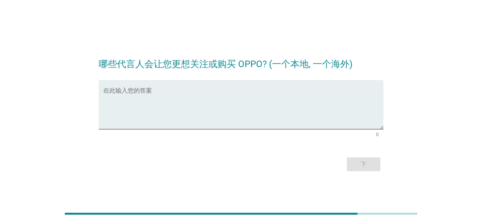
click at [355, 164] on div "下" at bounding box center [241, 164] width 285 height 18
click at [201, 117] on textarea "在此输入您的答案" at bounding box center [243, 109] width 280 height 40
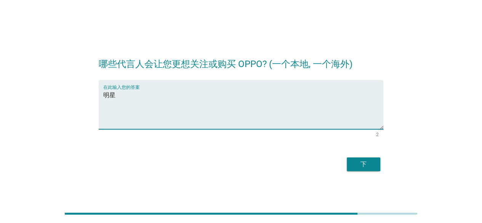
click at [222, 98] on textarea "明星" at bounding box center [243, 109] width 280 height 40
click at [265, 112] on textarea "明星" at bounding box center [243, 109] width 280 height 40
type textarea "[PERSON_NAME]"
type textarea "明星"
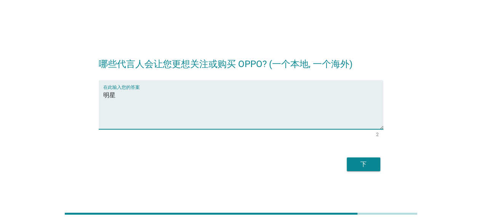
click at [369, 168] on div "下" at bounding box center [363, 164] width 21 height 9
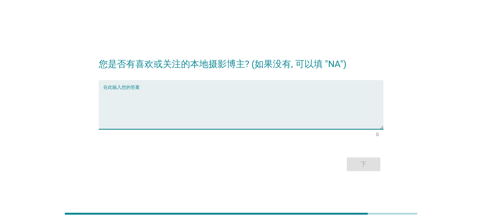
click at [223, 103] on textarea "在此输入您的答案" at bounding box center [243, 109] width 280 height 40
type textarea "NA"
click at [364, 163] on div "下" at bounding box center [363, 164] width 21 height 9
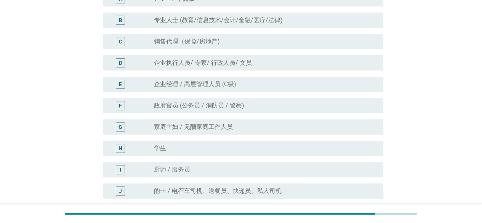
scroll to position [38, 0]
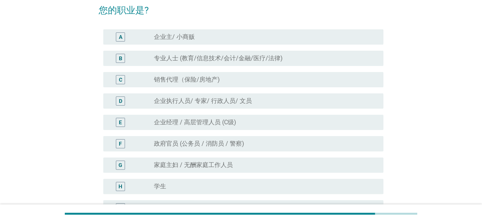
click at [261, 100] on div "radio_button_unchecked 企业执行人员/ 专家/ 行政人员/ 文员" at bounding box center [262, 101] width 217 height 8
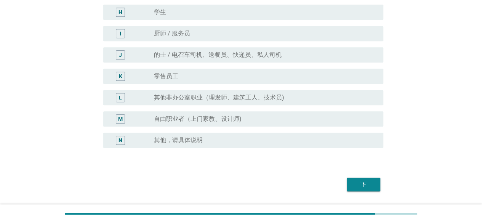
scroll to position [235, 0]
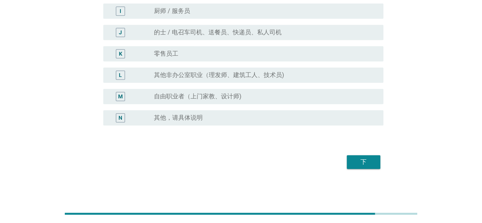
click at [368, 161] on div "下" at bounding box center [363, 162] width 21 height 9
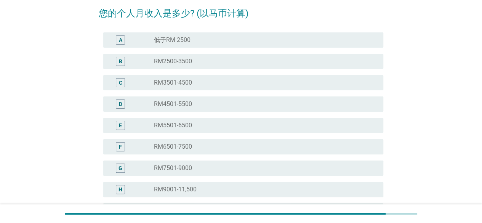
scroll to position [114, 0]
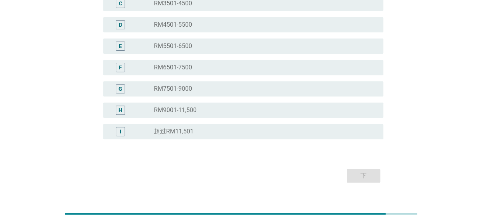
click at [251, 88] on div "radio_button_unchecked RM7501-9000" at bounding box center [262, 89] width 217 height 8
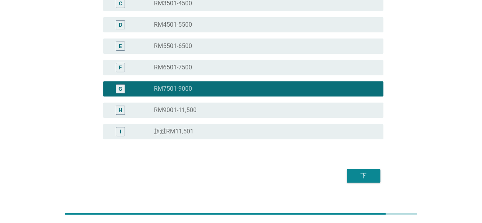
click at [366, 177] on div "下" at bounding box center [363, 175] width 21 height 9
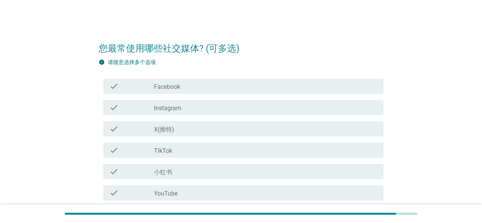
click at [244, 87] on div "check_box_outline_blank Facebook" at bounding box center [265, 86] width 223 height 9
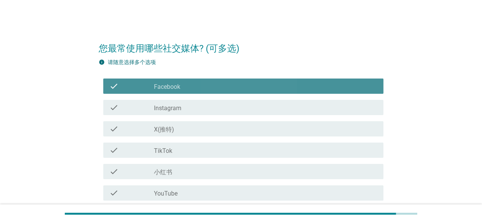
click at [241, 100] on div "check check_box_outline_blank Instagram" at bounding box center [243, 107] width 280 height 15
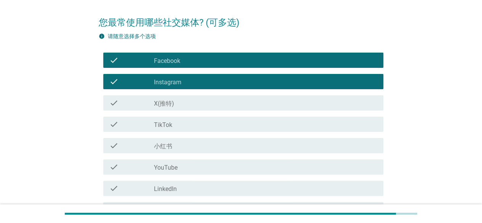
scroll to position [38, 0]
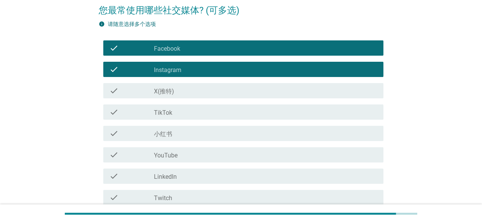
click at [213, 134] on div "check_box_outline_blank 小红书" at bounding box center [265, 133] width 223 height 9
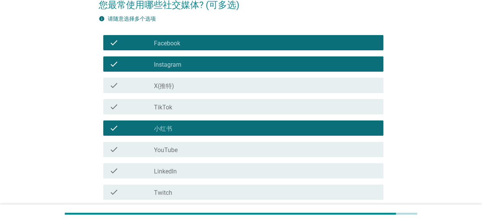
scroll to position [76, 0]
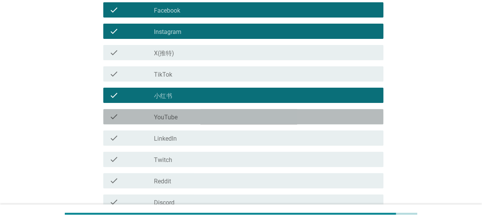
click at [226, 123] on div "check check_box_outline_blank YouTube" at bounding box center [243, 116] width 280 height 15
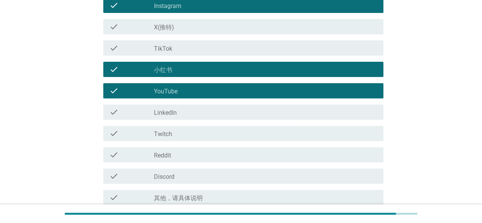
scroll to position [114, 0]
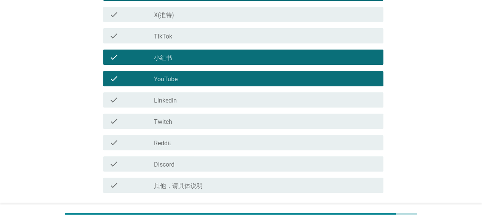
click at [204, 132] on div "check check_box_outline_blank Reddit" at bounding box center [241, 142] width 285 height 21
click at [220, 117] on div "check_box_outline_blank Twitch" at bounding box center [265, 121] width 223 height 9
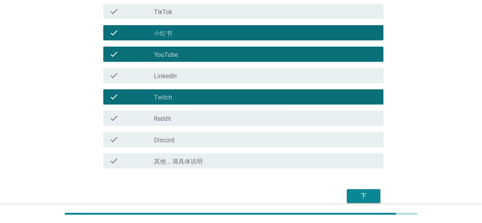
scroll to position [173, 0]
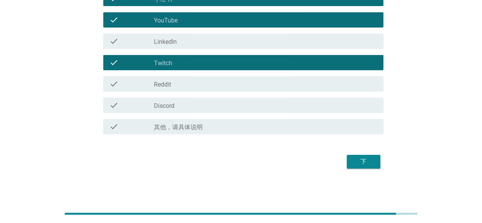
click at [364, 165] on div "下" at bounding box center [363, 161] width 21 height 9
